Goal: Check status

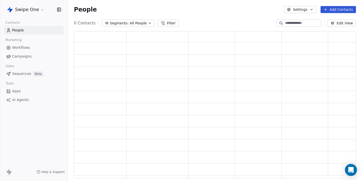
scroll to position [147, 282]
click at [34, 12] on html "Swipe One Contacts People Marketing Workflows Campaigns Sales Pipelines Sequenc…" at bounding box center [181, 90] width 362 height 181
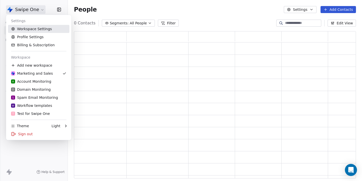
click at [33, 27] on link "Workspace Settings" at bounding box center [38, 29] width 61 height 8
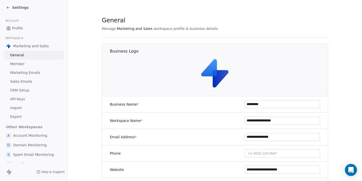
click at [30, 71] on span "Marketing Emails" at bounding box center [25, 72] width 30 height 5
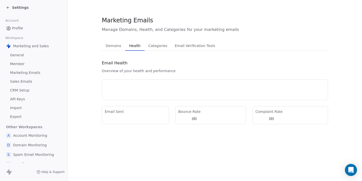
click at [132, 46] on span "Health" at bounding box center [134, 45] width 15 height 7
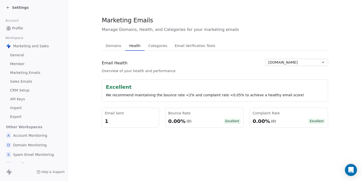
click at [136, 21] on span "Marketing Emails" at bounding box center [127, 21] width 51 height 8
copy span "Marketing Emails"
click at [143, 29] on span "Manage Domains, Health, and Categories for your marketing emails" at bounding box center [215, 30] width 226 height 6
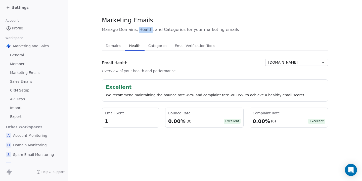
click at [143, 29] on span "Manage Domains, Health, and Categories for your marketing emails" at bounding box center [215, 30] width 226 height 6
copy div "Manage Domains, Health, and Categories for your marketing emails Domains Domain…"
click at [108, 19] on span "Marketing Emails" at bounding box center [127, 21] width 51 height 8
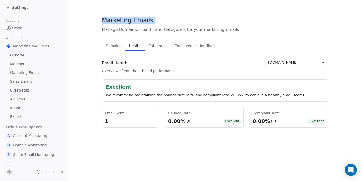
click at [108, 19] on span "Marketing Emails" at bounding box center [127, 21] width 51 height 8
copy span "Marketing Emails"
click at [144, 31] on span "Manage Domains, Health, and Categories for your marketing emails" at bounding box center [215, 30] width 226 height 6
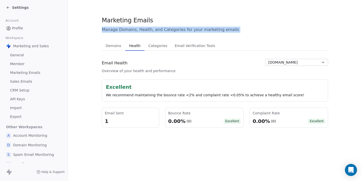
click at [144, 31] on span "Manage Domains, Health, and Categories for your marketing emails" at bounding box center [215, 30] width 226 height 6
copy div "Manage Domains, Health, and Categories for your marketing emails Domains Domain…"
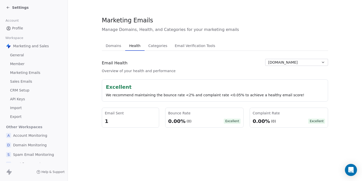
click at [114, 62] on span "Email Health" at bounding box center [115, 63] width 26 height 6
copy span "Email Health"
click at [148, 70] on span "Overview of your health and performance" at bounding box center [139, 70] width 74 height 5
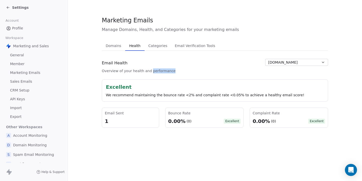
click at [148, 70] on span "Overview of your health and performance" at bounding box center [139, 70] width 74 height 5
copy div "Overview of your health and performance [DOMAIN_NAME]"
click at [119, 87] on div "Excellent" at bounding box center [215, 86] width 218 height 7
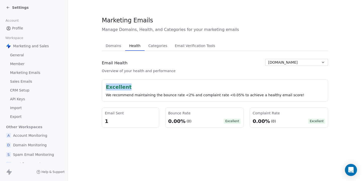
copy div "Excellent"
click at [112, 114] on div "Email Sent" at bounding box center [130, 113] width 51 height 5
copy div "Email Sent"
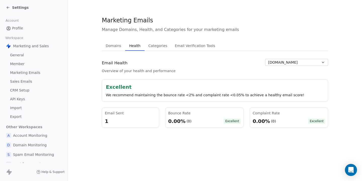
click at [177, 114] on div "Bounce Rate" at bounding box center [204, 113] width 72 height 5
copy div "Bounce Rate"
click at [257, 112] on div "Complaint Rate" at bounding box center [289, 113] width 72 height 5
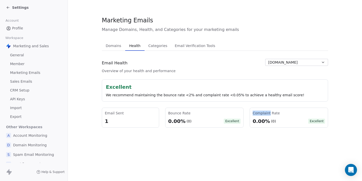
click at [257, 112] on div "Complaint Rate" at bounding box center [289, 113] width 72 height 5
copy div "Complaint Rate"
click at [179, 121] on div "0.00%" at bounding box center [176, 121] width 17 height 7
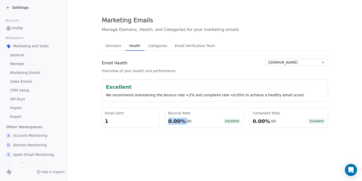
click at [179, 121] on div "0.00%" at bounding box center [176, 121] width 17 height 7
click at [259, 119] on div "0.00%" at bounding box center [261, 121] width 17 height 7
